Goal: Navigation & Orientation: Find specific page/section

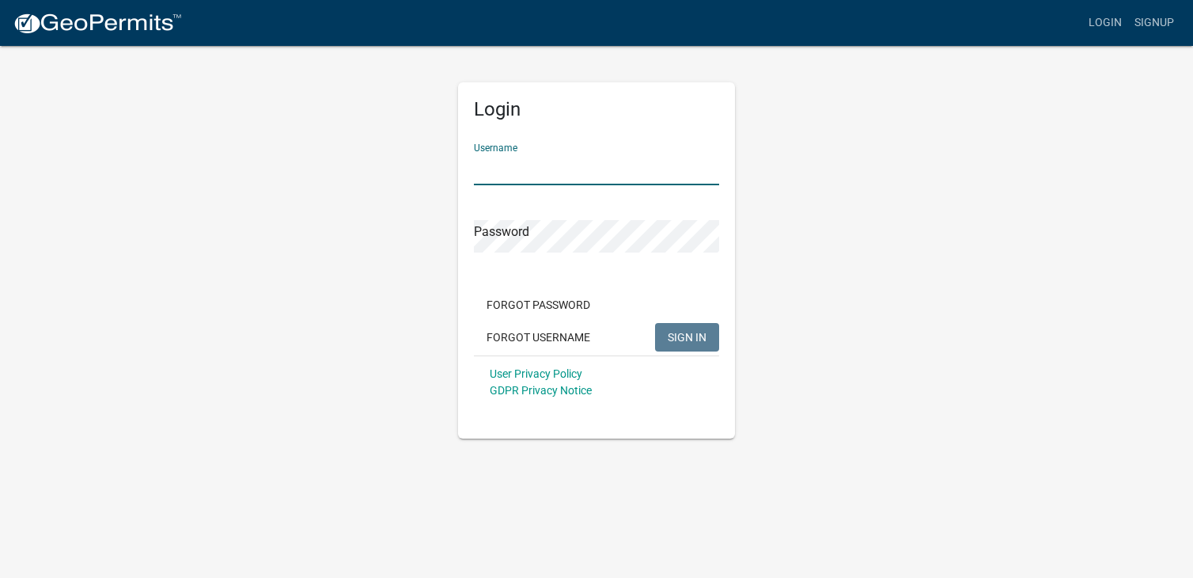
click at [491, 165] on input "Username" at bounding box center [596, 169] width 245 height 32
type input "windownation"
click at [674, 336] on span "SIGN IN" at bounding box center [687, 336] width 39 height 13
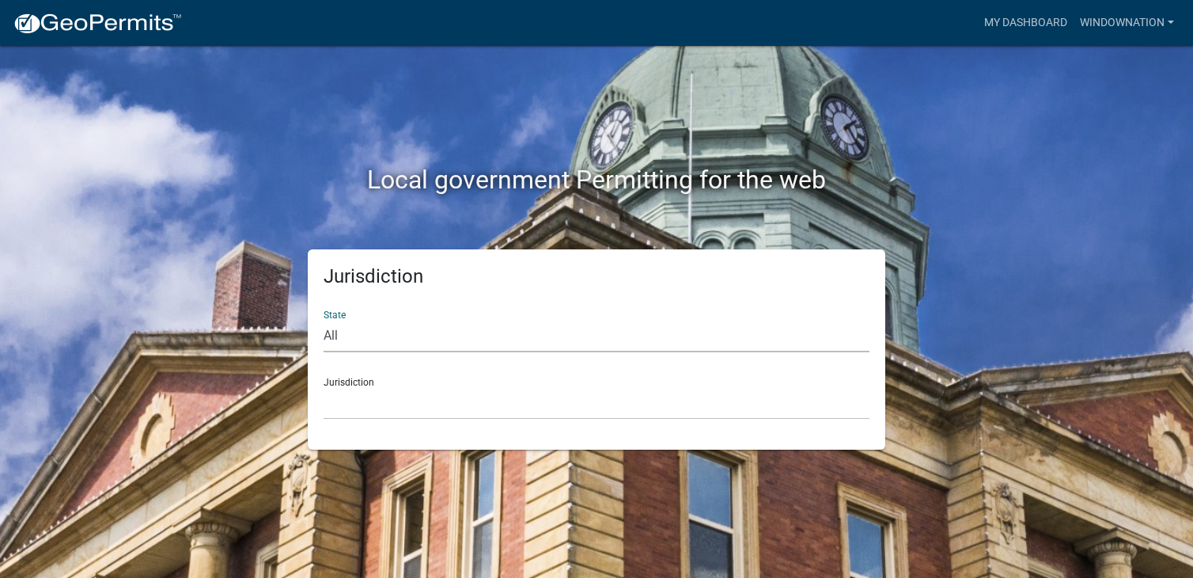
click at [335, 332] on select "All [US_STATE] [US_STATE] [US_STATE] [US_STATE] [US_STATE] [US_STATE] [US_STATE…" at bounding box center [597, 336] width 546 height 32
select select "[US_STATE]"
click at [324, 320] on select "All [US_STATE] [US_STATE] [US_STATE] [US_STATE] [US_STATE] [US_STATE] [US_STATE…" at bounding box center [597, 336] width 546 height 32
click at [355, 381] on div "Jurisdiction [GEOGRAPHIC_DATA], [US_STATE] [GEOGRAPHIC_DATA], [US_STATE] [GEOGR…" at bounding box center [597, 392] width 546 height 55
click at [354, 381] on div "Jurisdiction [GEOGRAPHIC_DATA], [US_STATE] [GEOGRAPHIC_DATA], [US_STATE] [GEOGR…" at bounding box center [597, 392] width 546 height 55
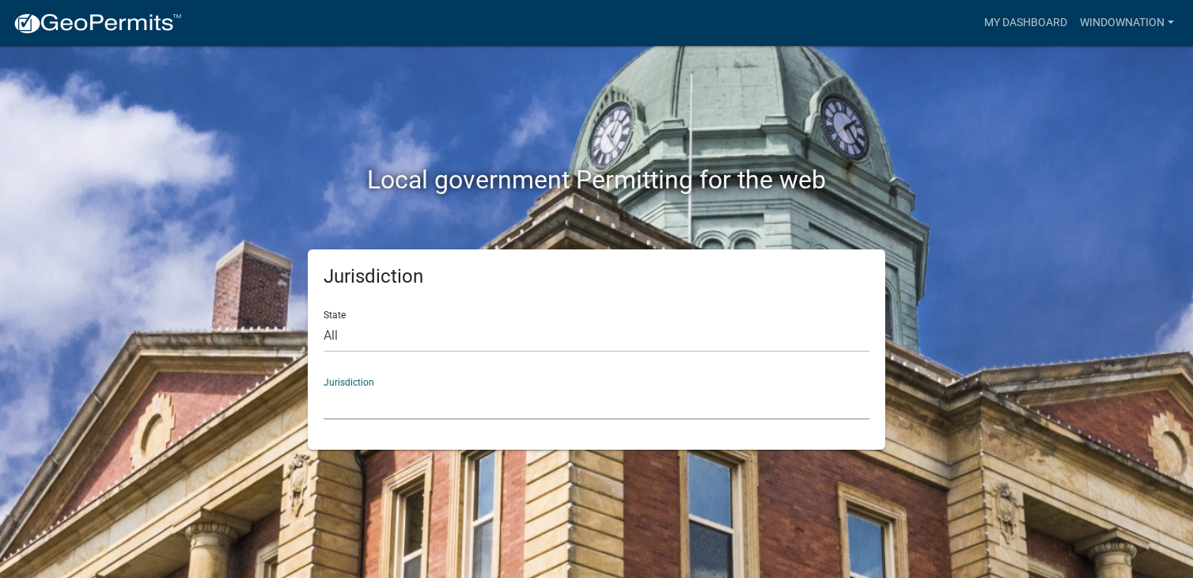
click at [346, 402] on select "[GEOGRAPHIC_DATA], [US_STATE] [GEOGRAPHIC_DATA], [US_STATE] [GEOGRAPHIC_DATA], …" at bounding box center [597, 403] width 546 height 32
click at [354, 382] on div "Jurisdiction [GEOGRAPHIC_DATA], [US_STATE] [GEOGRAPHIC_DATA], [US_STATE] [GEOGR…" at bounding box center [597, 392] width 546 height 55
click at [354, 391] on select "[GEOGRAPHIC_DATA], [US_STATE] [GEOGRAPHIC_DATA], [US_STATE] [GEOGRAPHIC_DATA], …" at bounding box center [597, 403] width 546 height 32
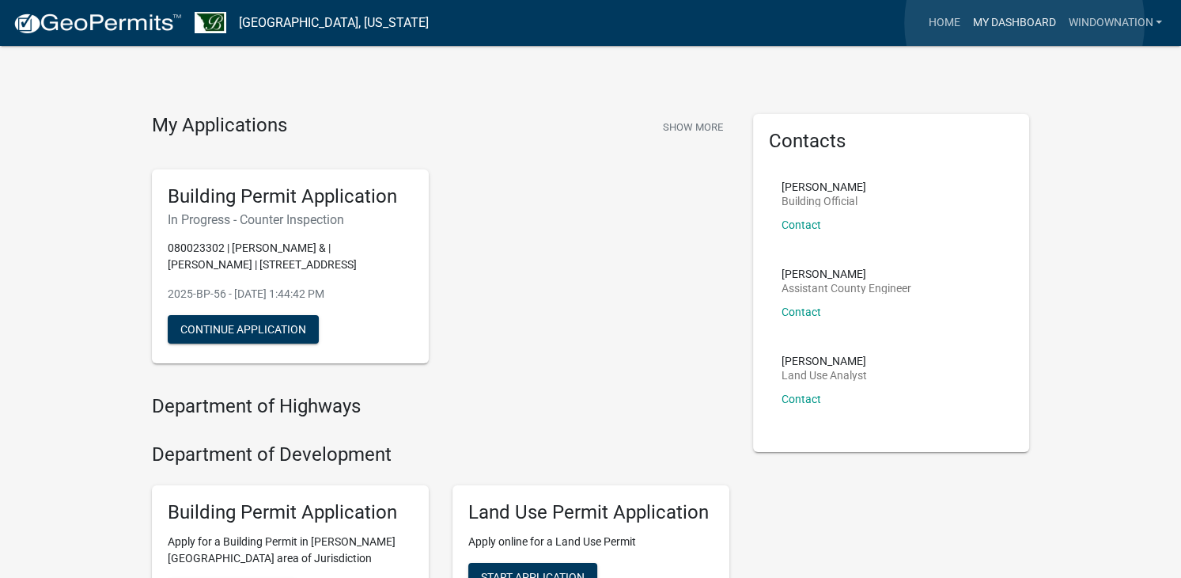
click at [1025, 23] on link "My Dashboard" at bounding box center [1014, 23] width 96 height 30
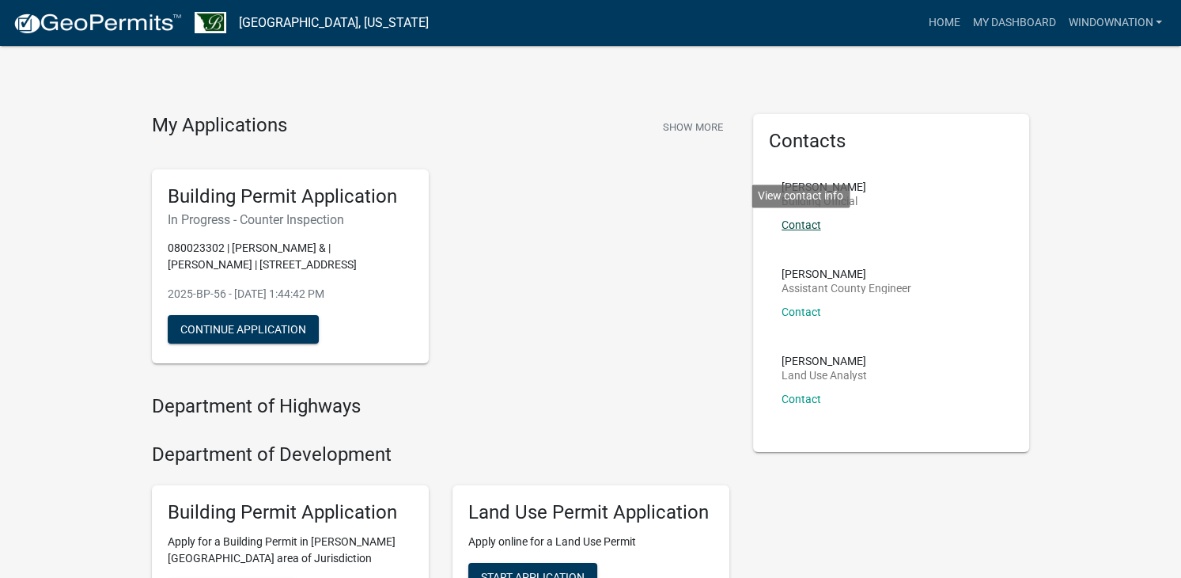
click at [797, 225] on link "Contact" at bounding box center [802, 224] width 40 height 13
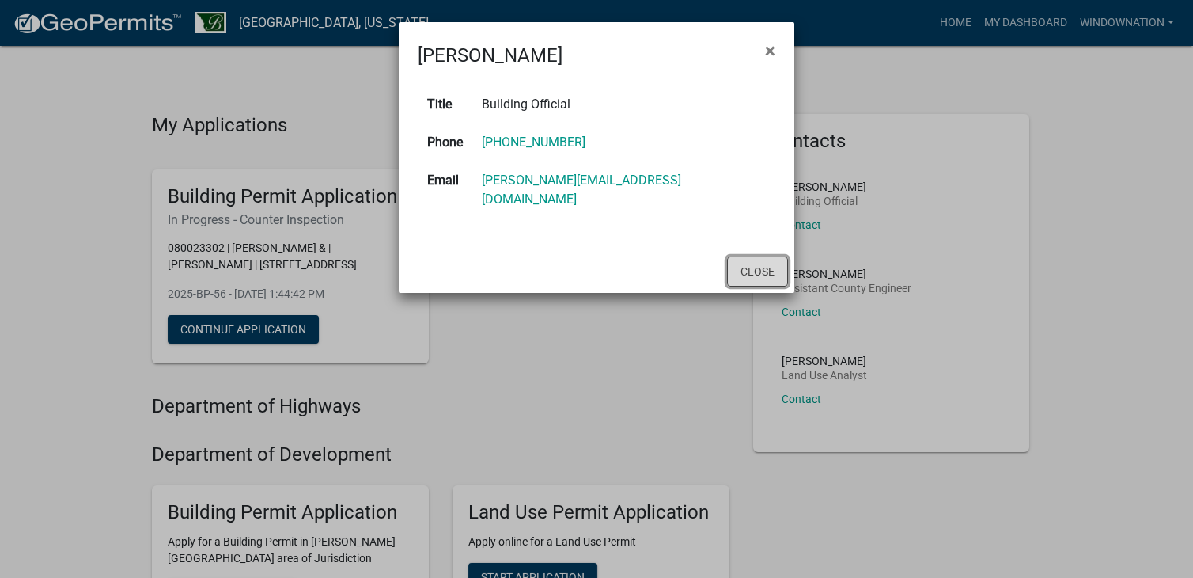
click at [764, 256] on button "Close" at bounding box center [757, 271] width 61 height 30
